Goal: Task Accomplishment & Management: Complete application form

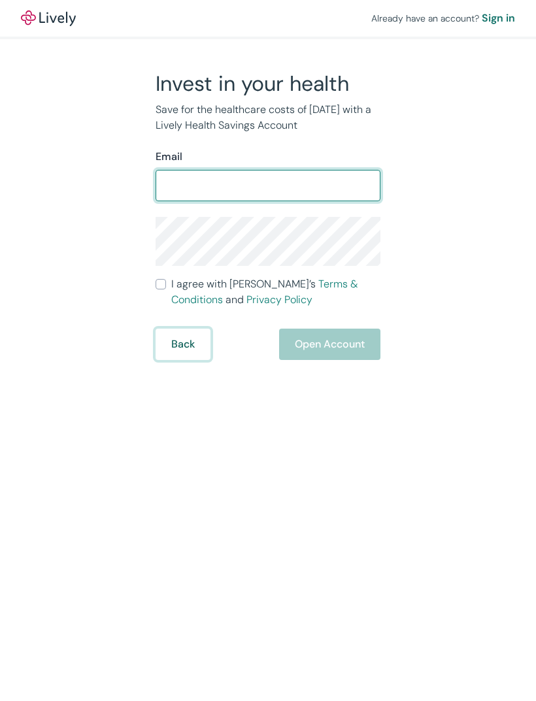
click at [206, 334] on form "Email ​ I agree with Lively’s Terms & Conditions and Privacy Policy Back Open A…" at bounding box center [268, 254] width 225 height 211
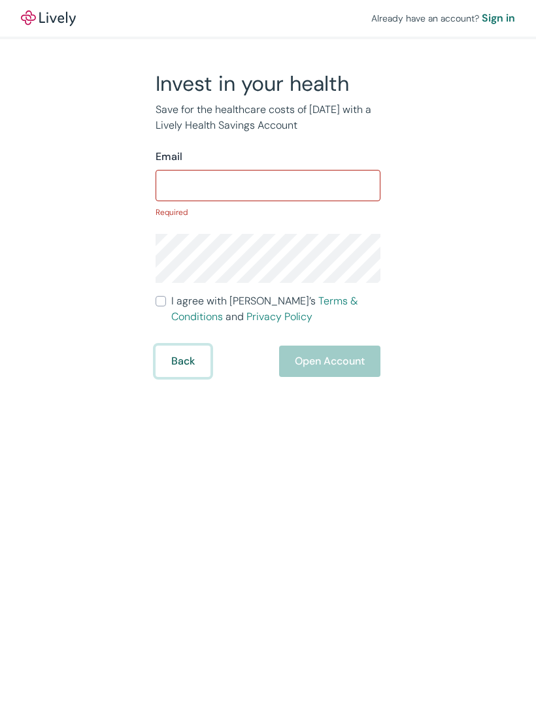
click at [200, 369] on button "Back" at bounding box center [183, 361] width 55 height 31
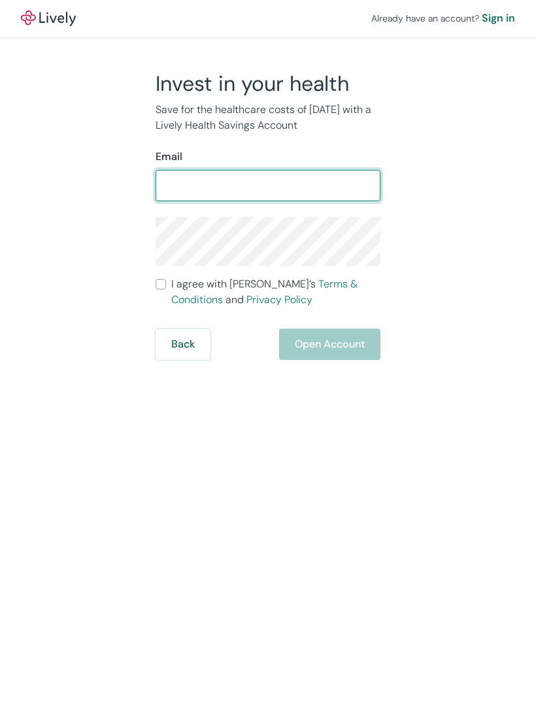
click at [335, 188] on input "Email" at bounding box center [268, 186] width 225 height 26
type input "[EMAIL_ADDRESS][DOMAIN_NAME]"
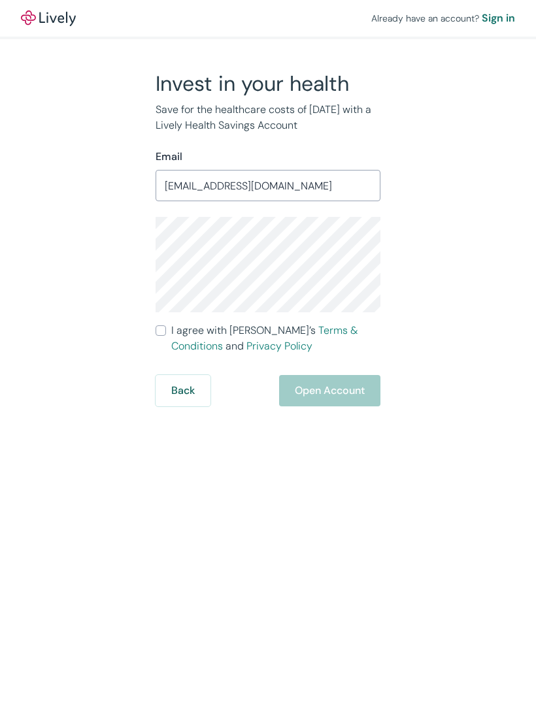
click at [161, 335] on input "I agree with Lively’s Terms & Conditions and Privacy Policy" at bounding box center [161, 331] width 10 height 10
checkbox input "true"
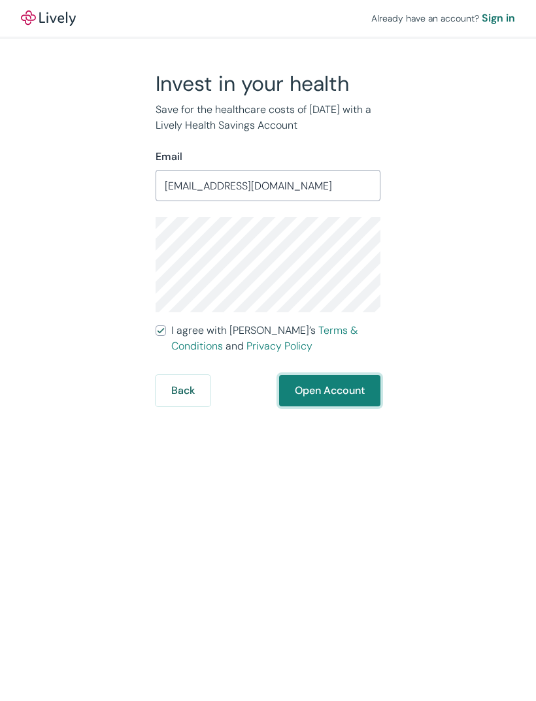
click at [337, 394] on button "Open Account" at bounding box center [329, 390] width 101 height 31
